Goal: Find specific page/section: Find specific page/section

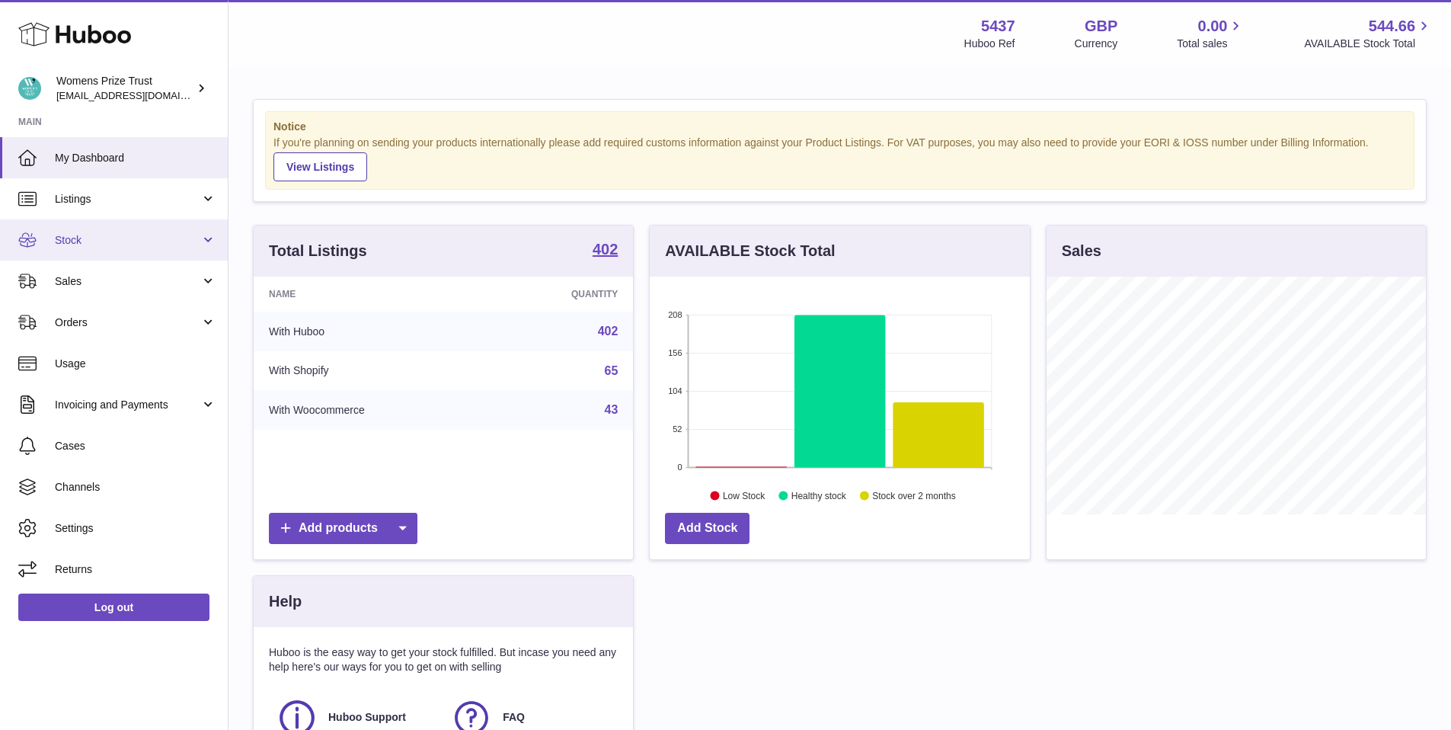
scroll to position [1, 0]
click at [85, 236] on span "Stock" at bounding box center [127, 240] width 145 height 14
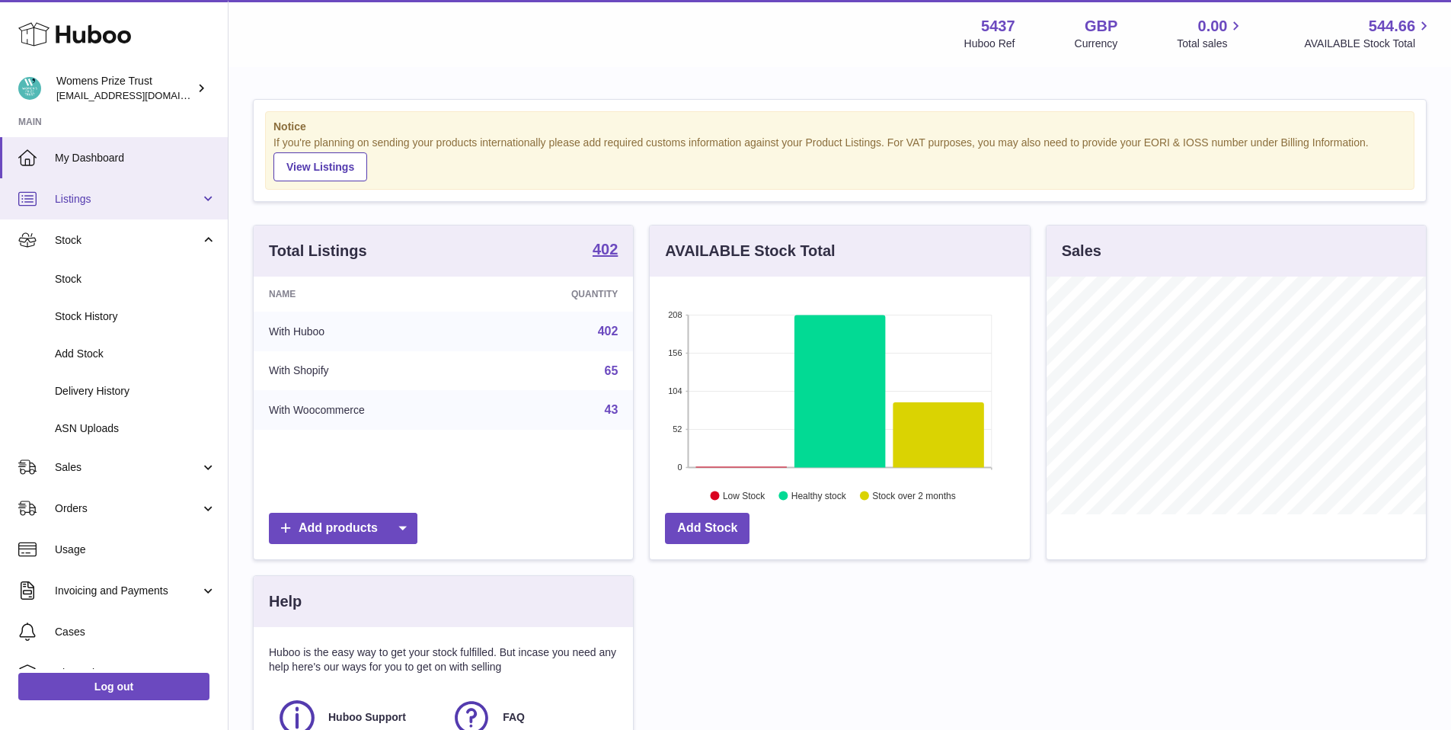
click at [98, 197] on span "Listings" at bounding box center [127, 199] width 145 height 14
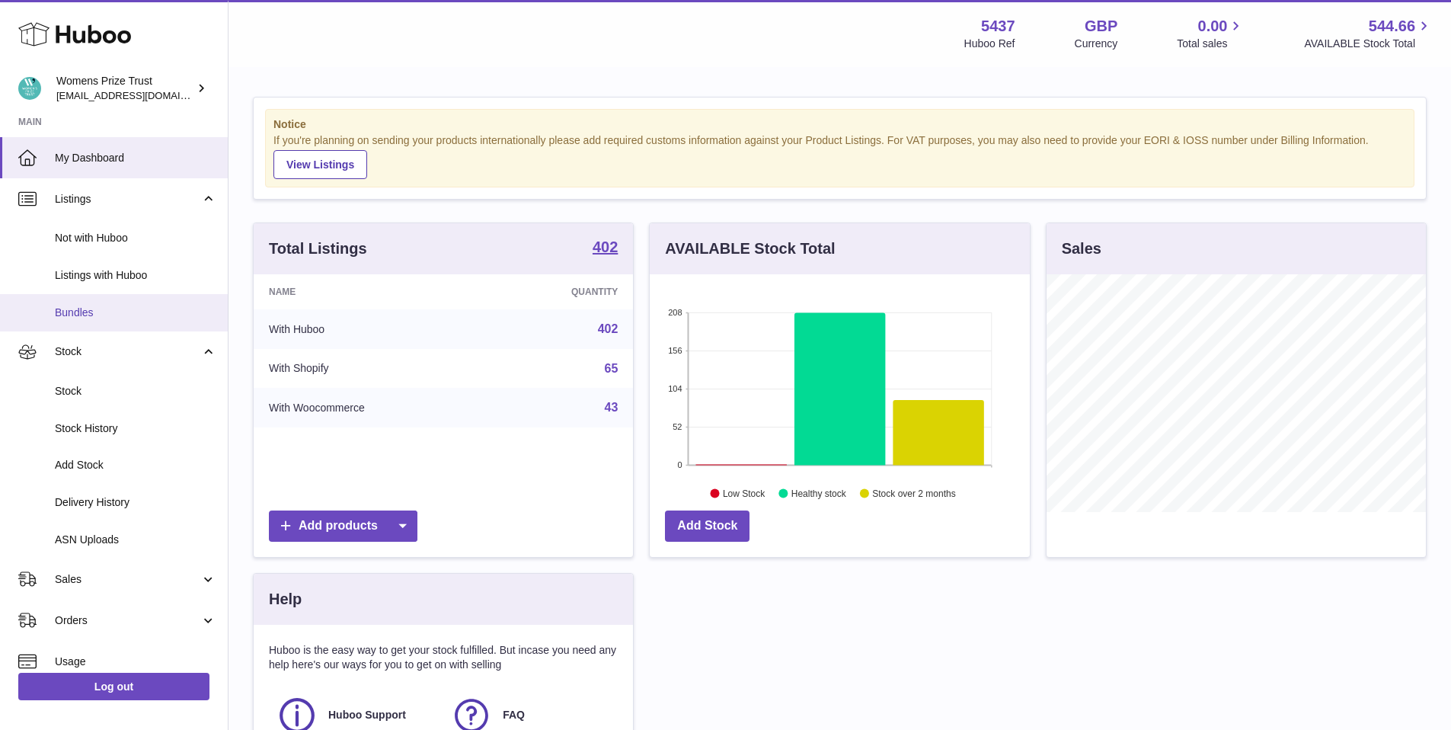
click at [90, 310] on span "Bundles" at bounding box center [135, 312] width 161 height 14
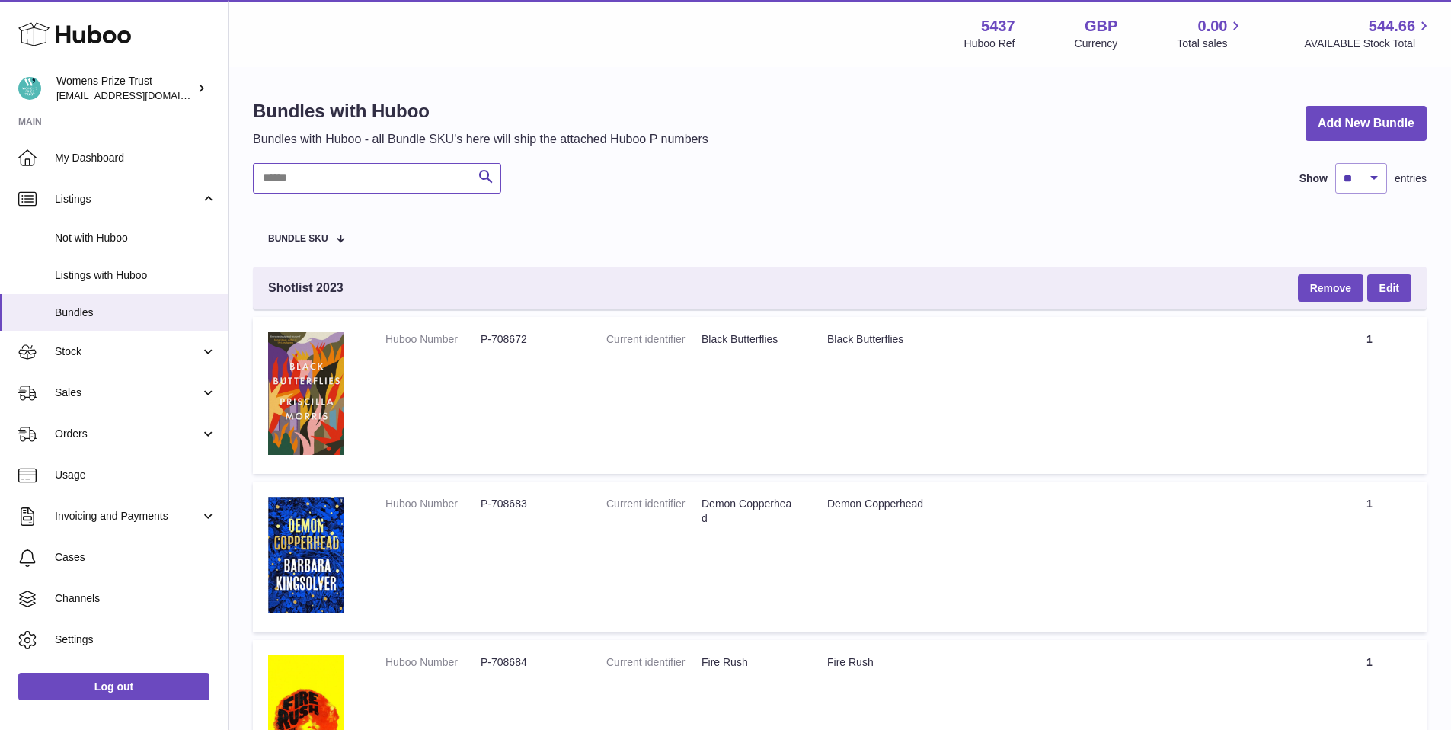
click at [363, 177] on input "text" at bounding box center [377, 178] width 248 height 30
type input "***"
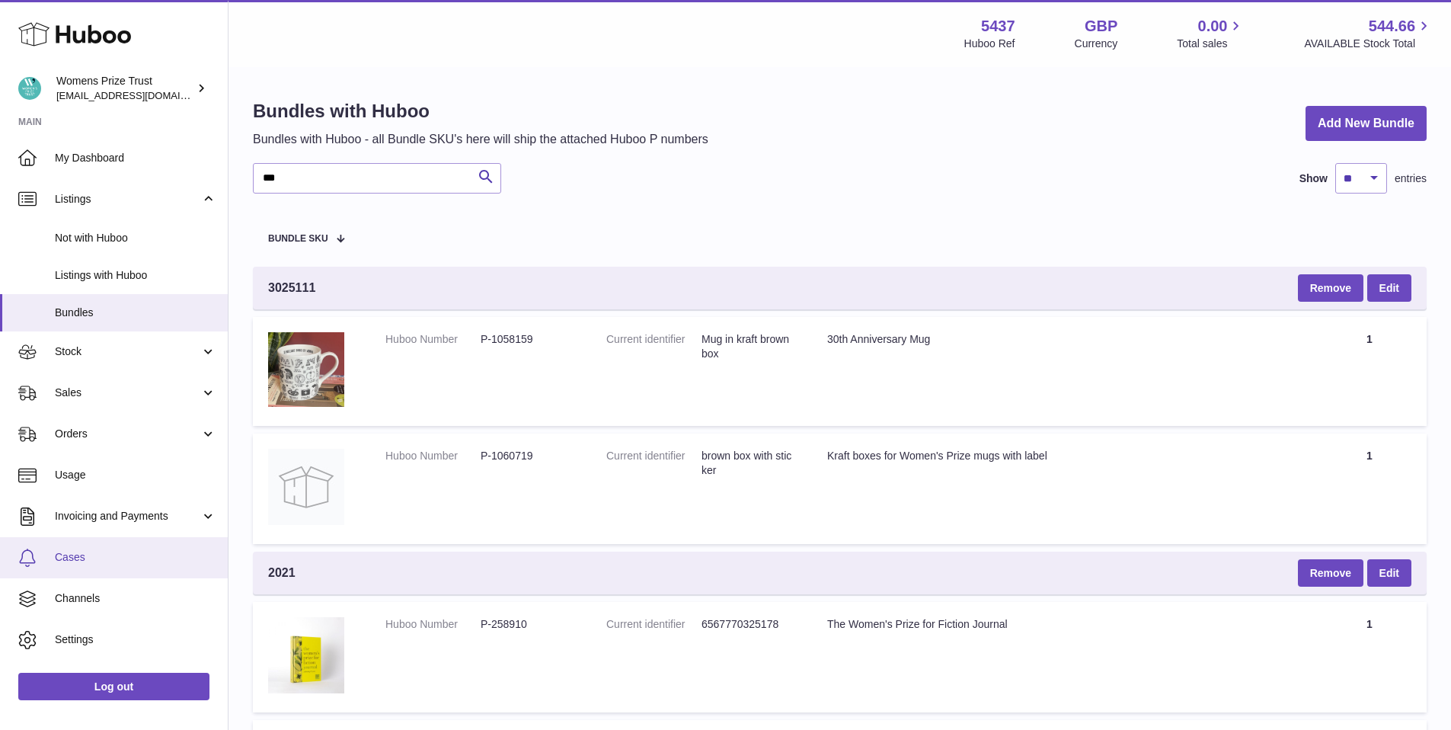
click at [77, 558] on span "Cases" at bounding box center [135, 557] width 161 height 14
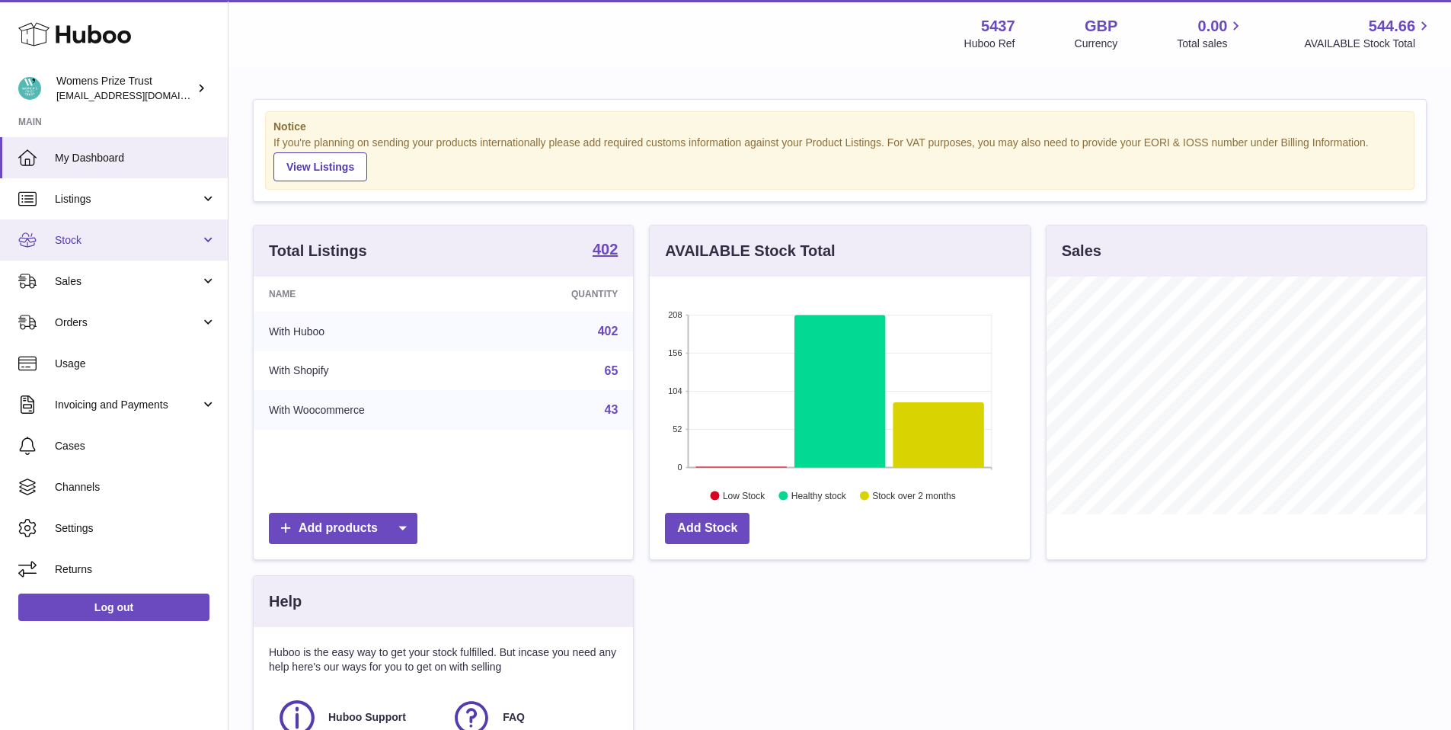
scroll to position [238, 380]
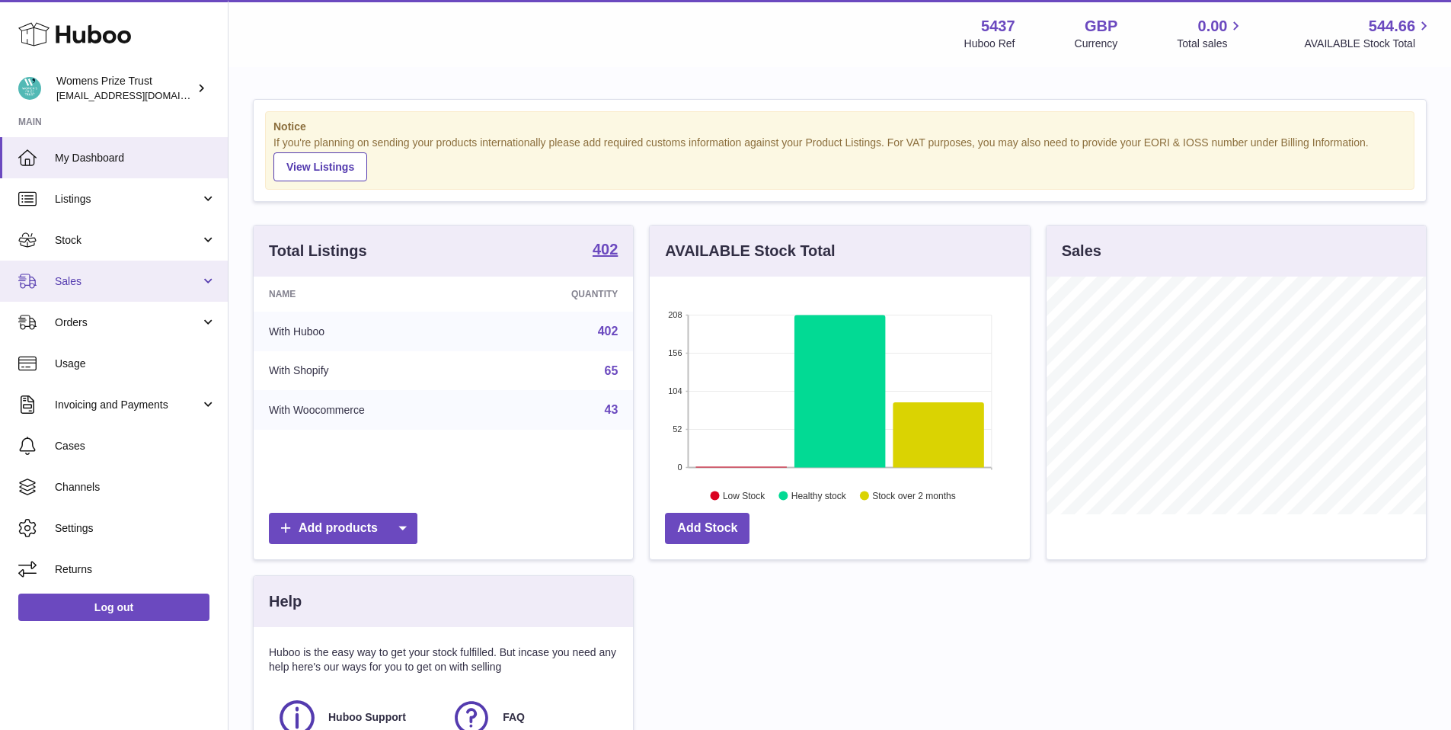
drag, startPoint x: 69, startPoint y: 275, endPoint x: 100, endPoint y: 285, distance: 32.8
click at [69, 276] on span "Sales" at bounding box center [127, 281] width 145 height 14
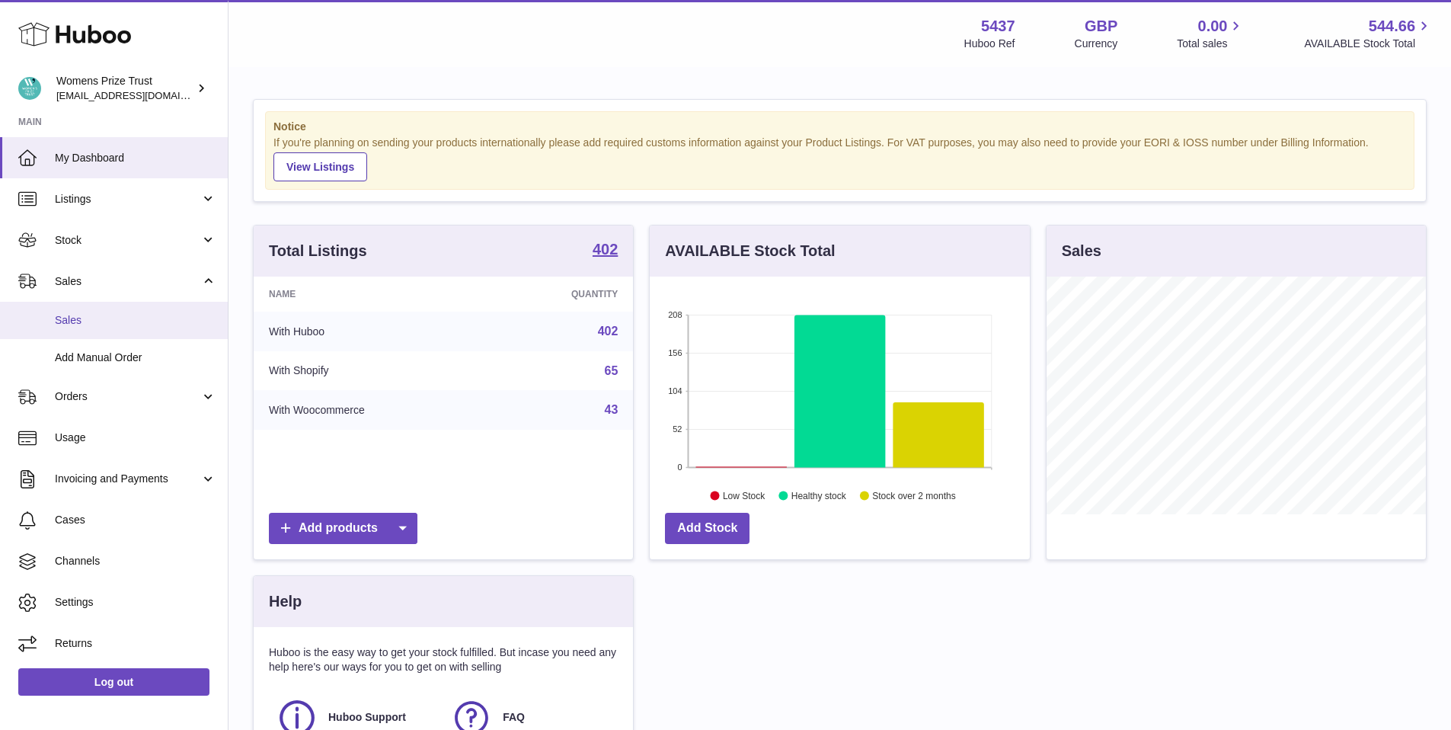
click at [115, 311] on link "Sales" at bounding box center [114, 320] width 228 height 37
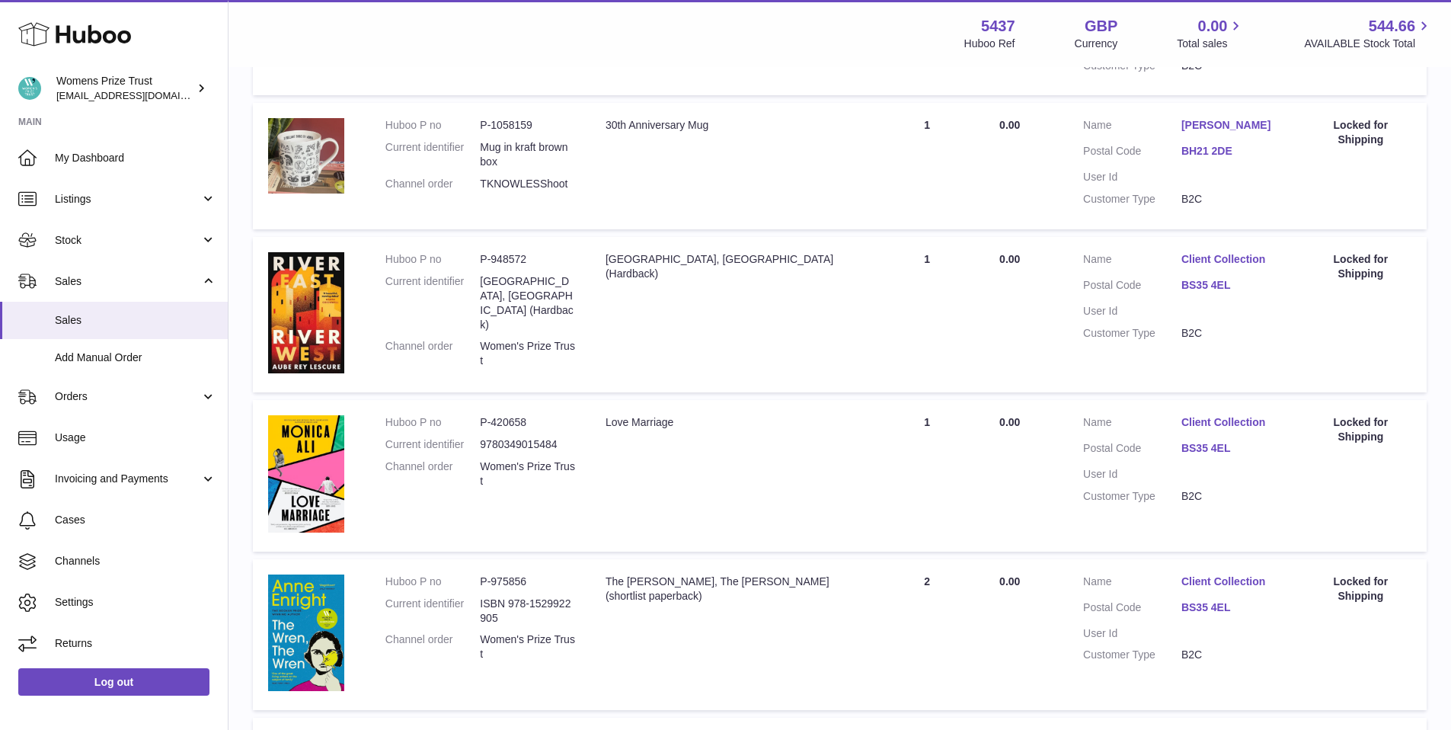
scroll to position [520, 0]
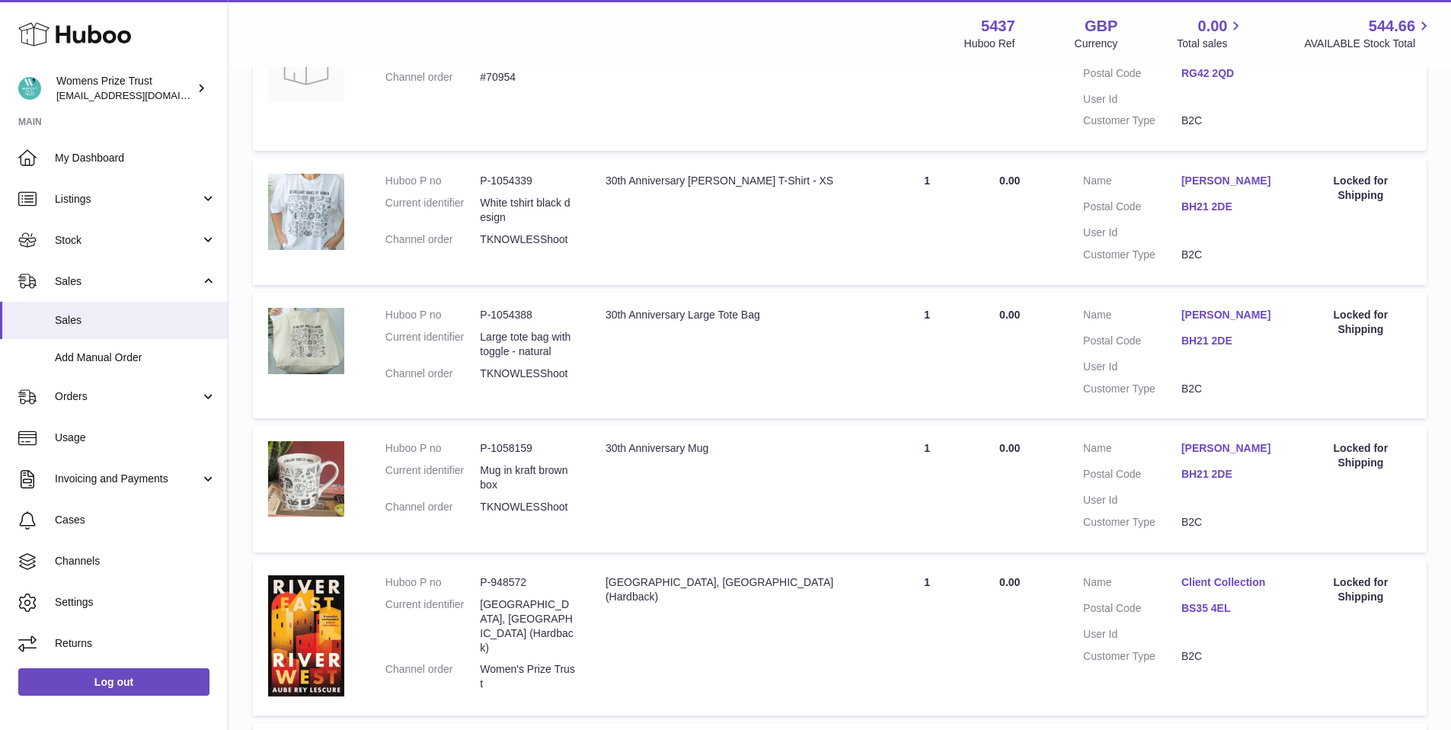
drag, startPoint x: 529, startPoint y: 478, endPoint x: 468, endPoint y: 475, distance: 61.8
click at [468, 475] on td "Huboo P no P-1058159 Current identifier Mug in kraft brown box Channel order TK…" at bounding box center [480, 489] width 220 height 126
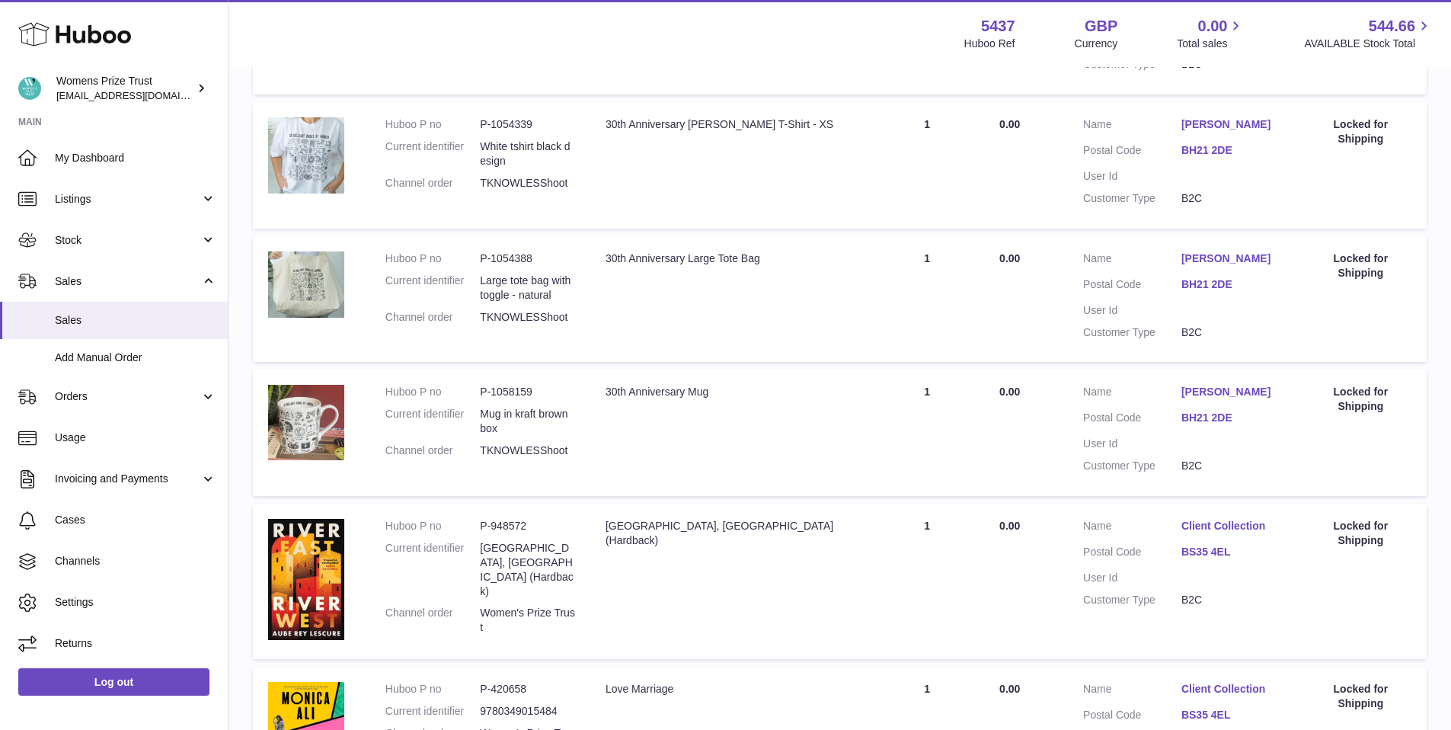
scroll to position [548, 0]
